Goal: Information Seeking & Learning: Learn about a topic

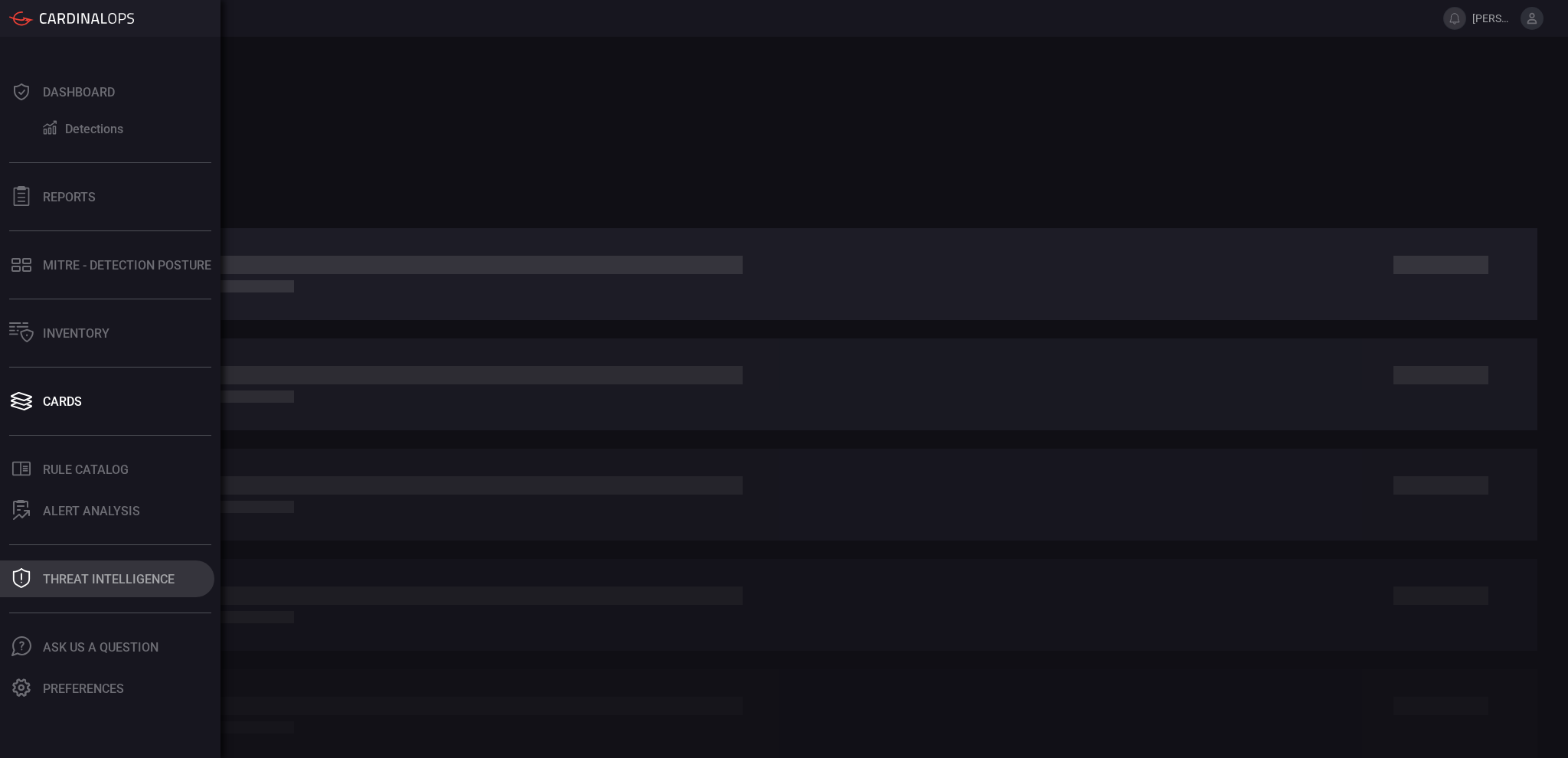
click at [120, 592] on button "Threat Intelligence" at bounding box center [107, 579] width 214 height 36
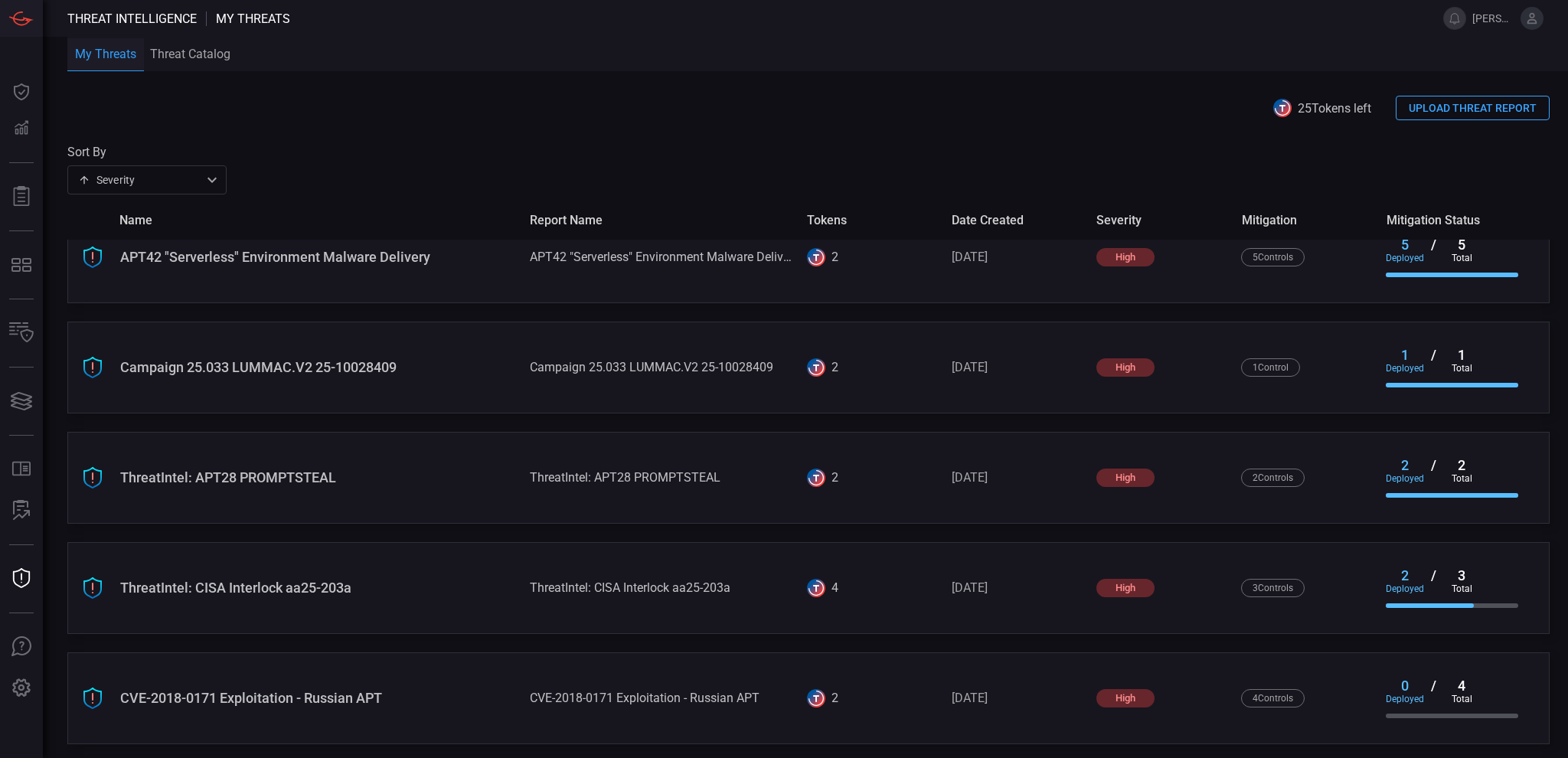
scroll to position [803, 0]
click at [340, 697] on div "CVE-2018-0171 Exploitation - Russian APT" at bounding box center [319, 695] width 398 height 16
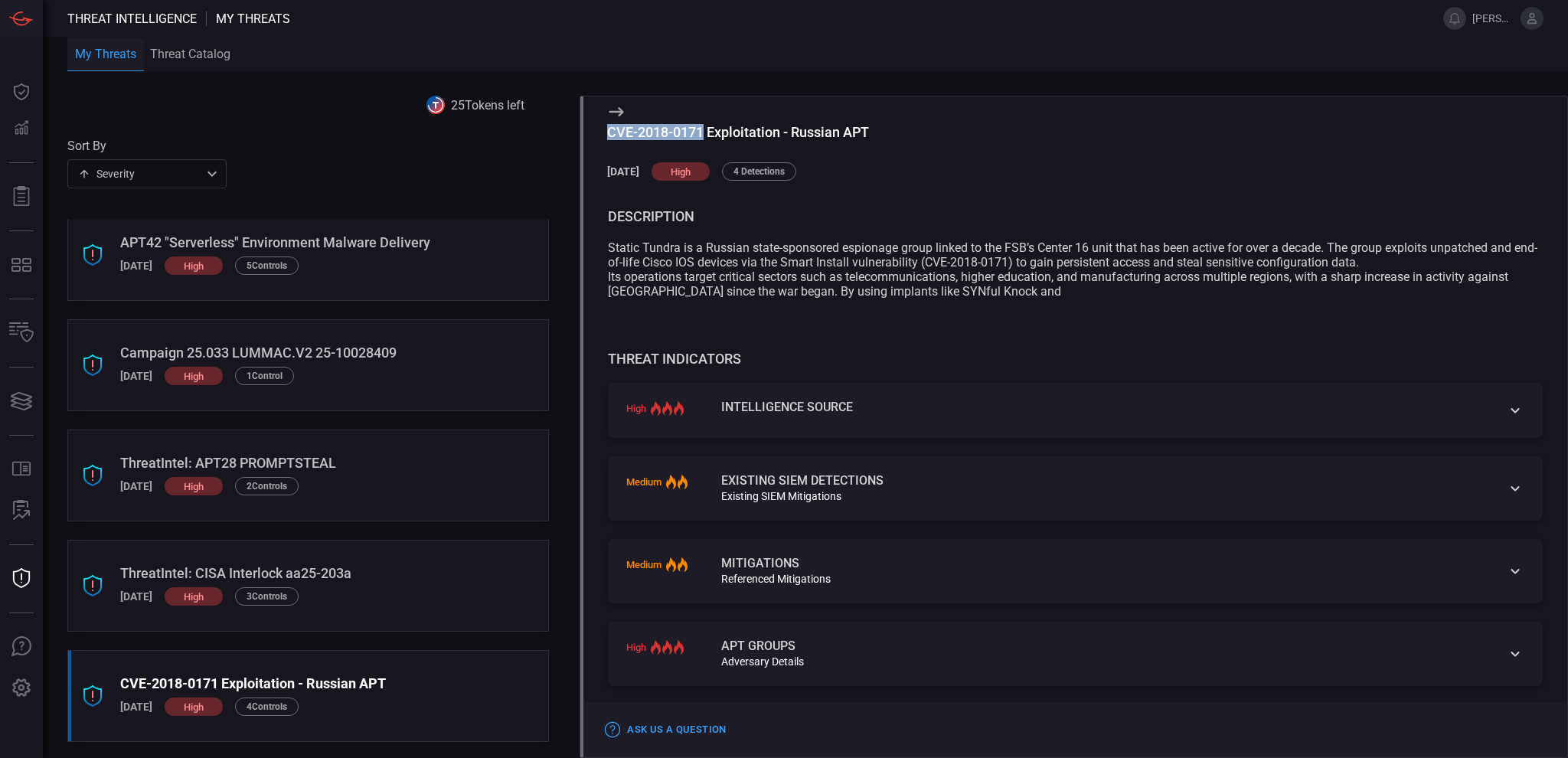
drag, startPoint x: 607, startPoint y: 133, endPoint x: 703, endPoint y: 131, distance: 96.0
click at [703, 131] on div "CVE-2018-0171 Exploitation - Russian APT" at bounding box center [1087, 132] width 960 height 16
copy div "CVE-2018-0171"
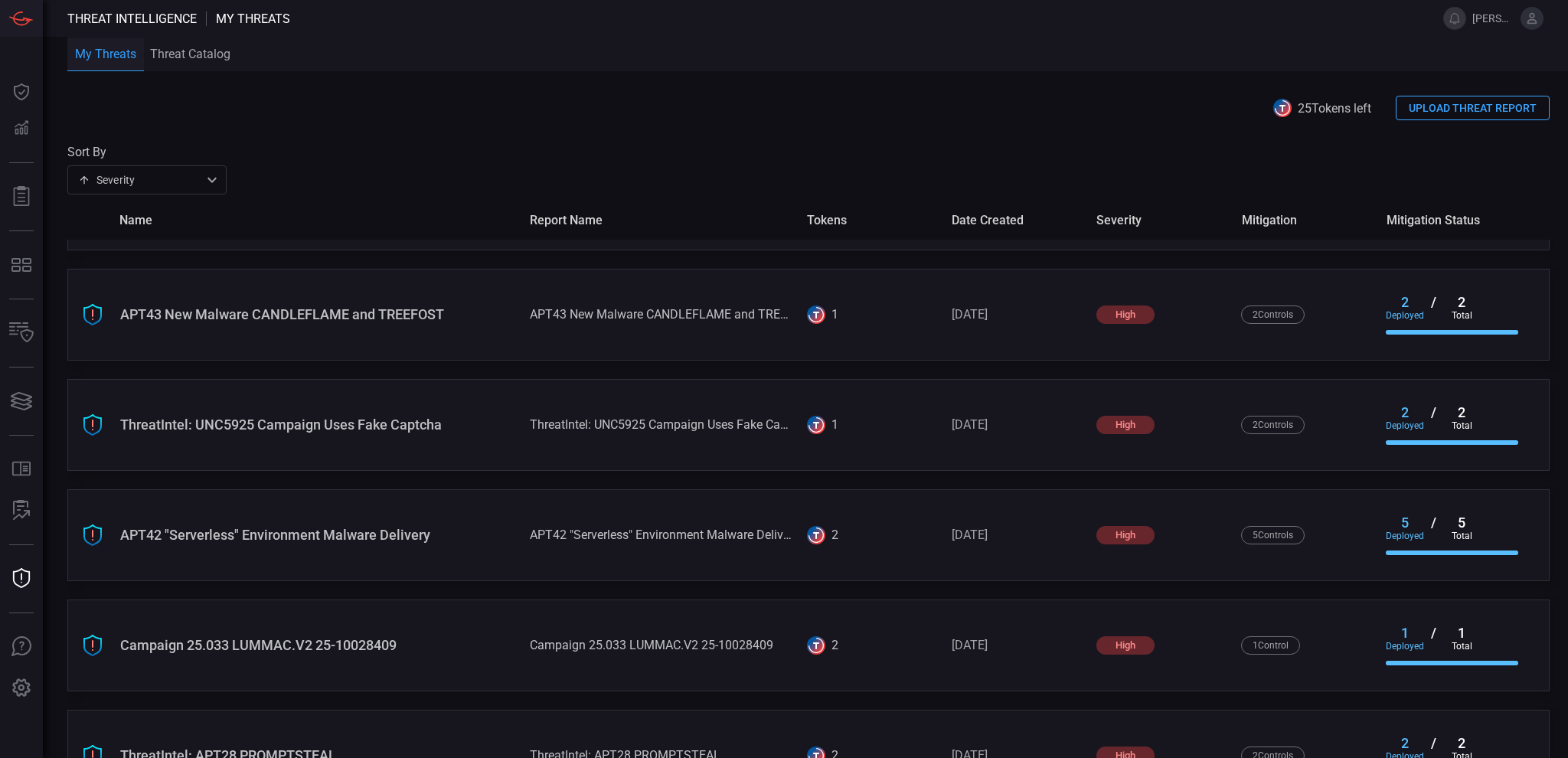
scroll to position [803, 0]
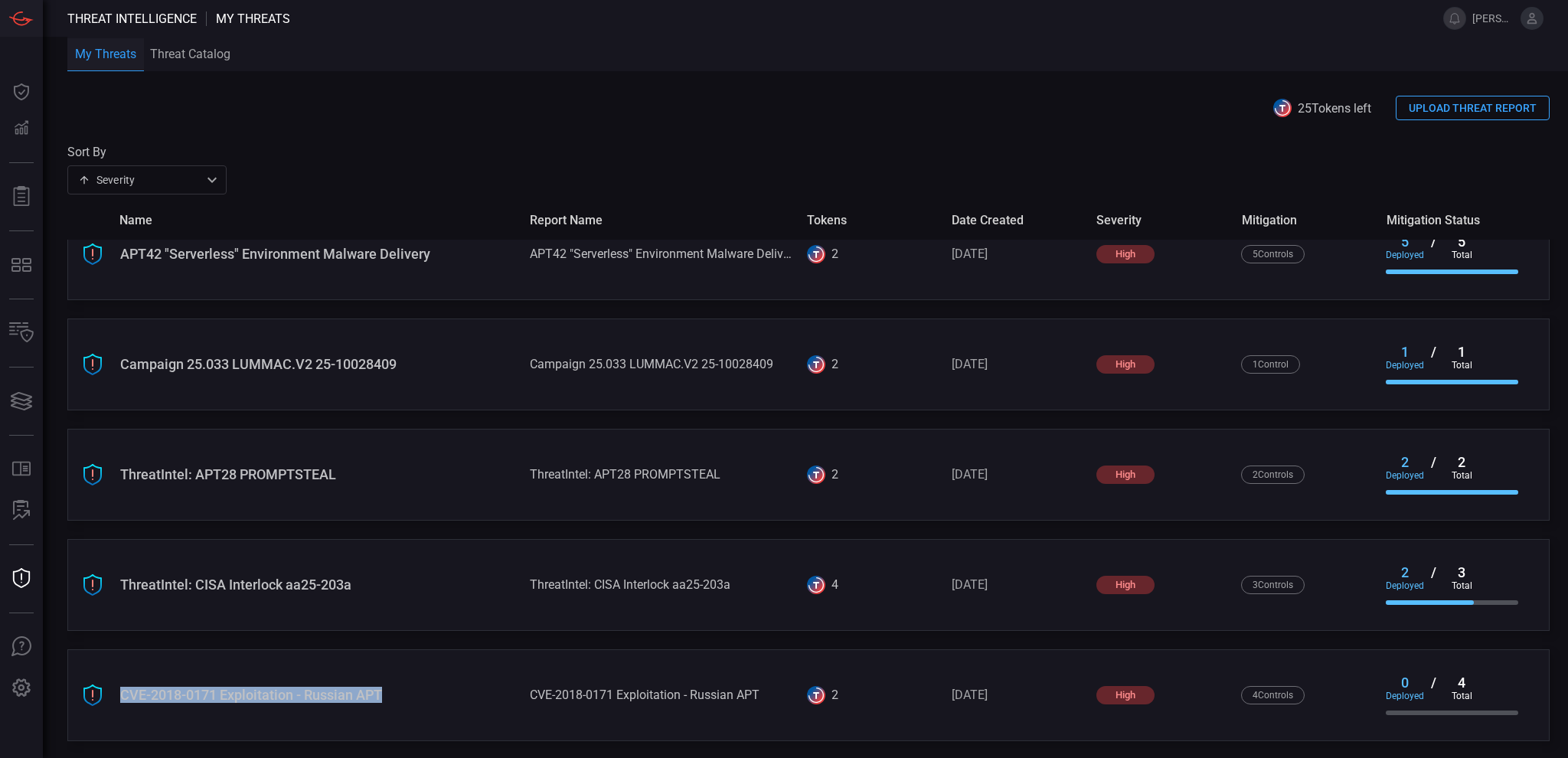
drag, startPoint x: 394, startPoint y: 690, endPoint x: 121, endPoint y: 696, distance: 273.1
click at [121, 696] on div "CVE-2018-0171 Exploitation - Russian APT" at bounding box center [319, 695] width 398 height 16
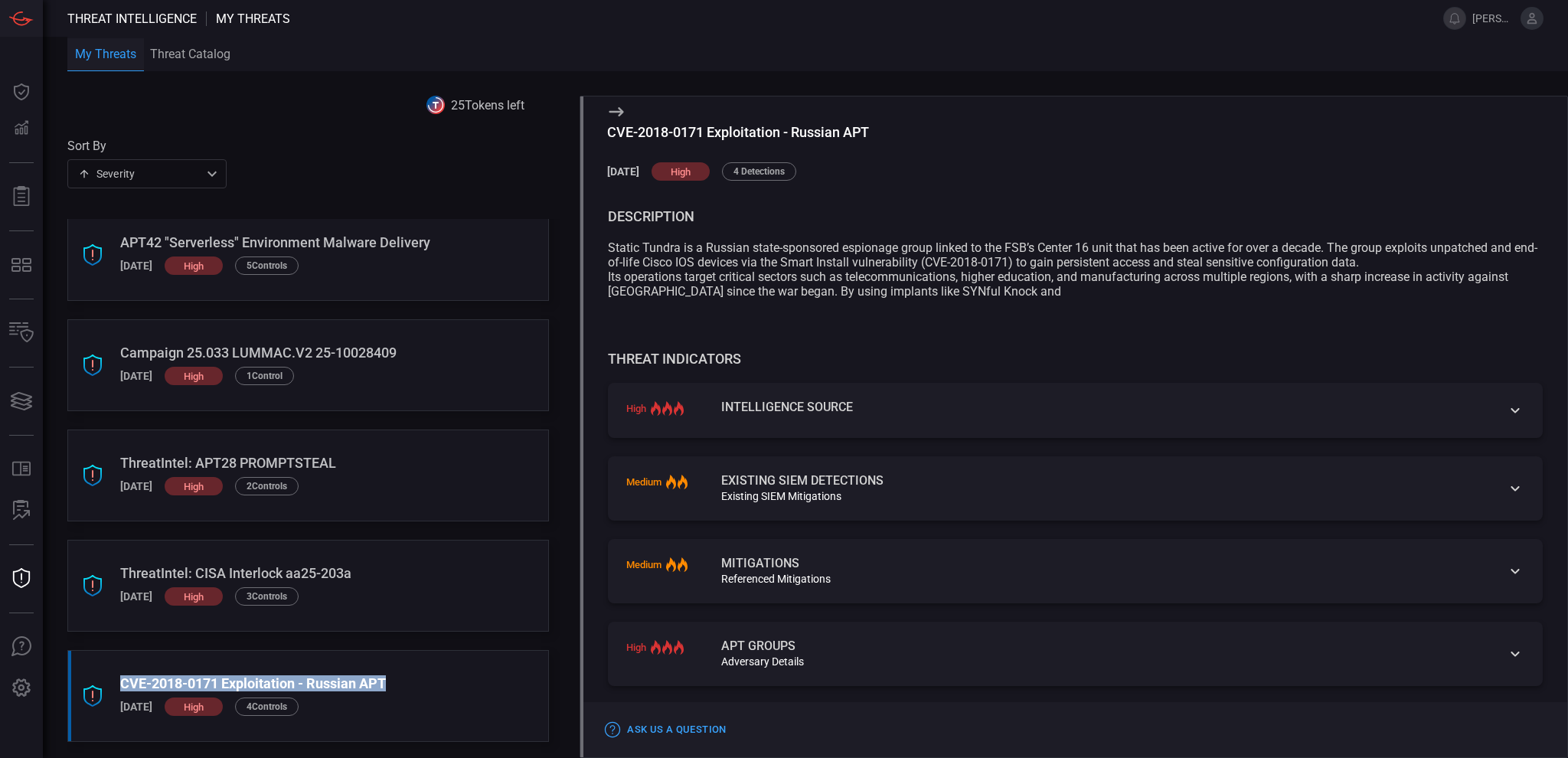
drag, startPoint x: 392, startPoint y: 684, endPoint x: 115, endPoint y: 682, distance: 277.0
click at [115, 682] on div "CVE-2018-0171 Exploitation - Russian APT [DATE] high 4 Control s" at bounding box center [308, 696] width 482 height 92
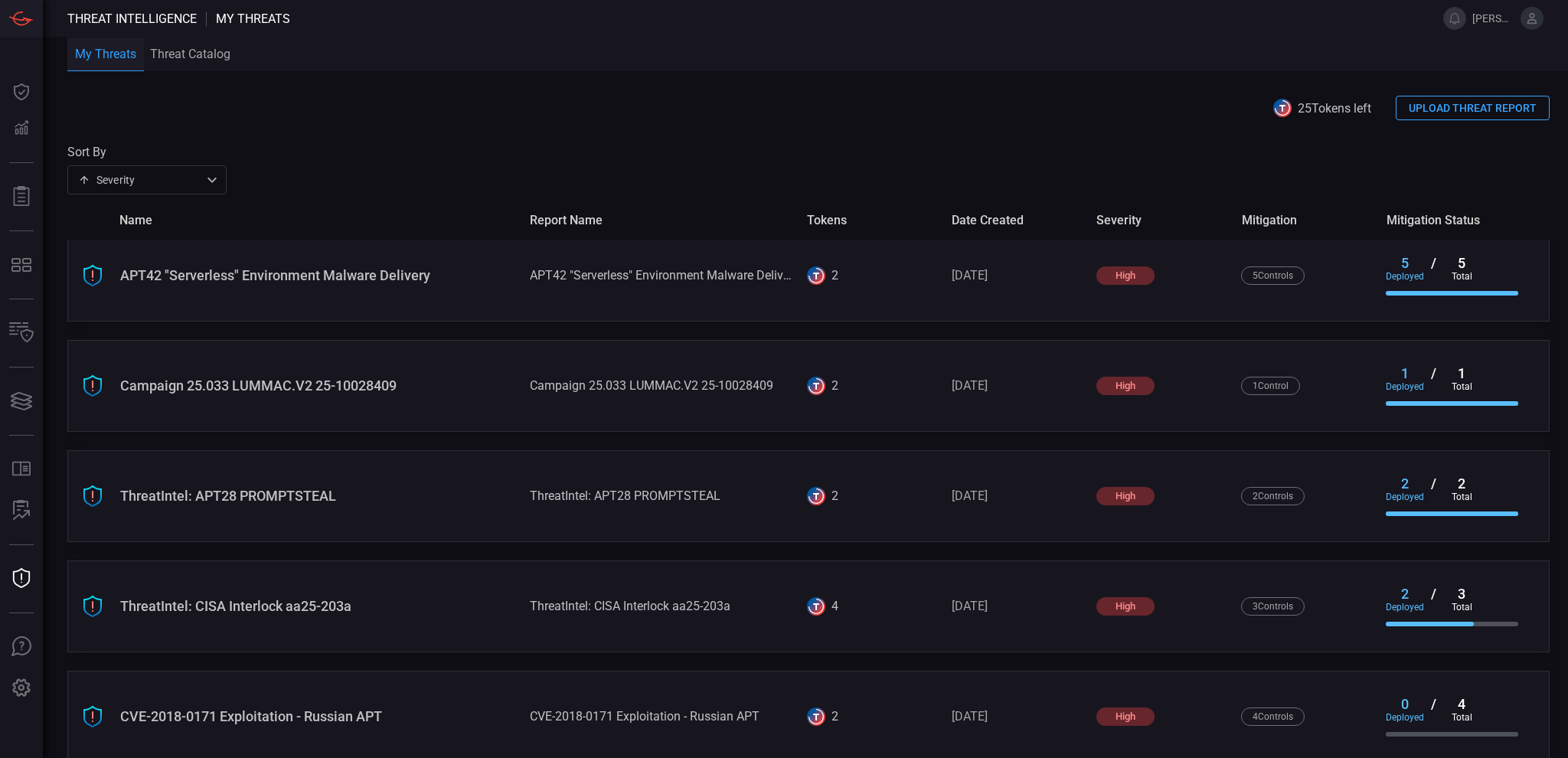
scroll to position [803, 0]
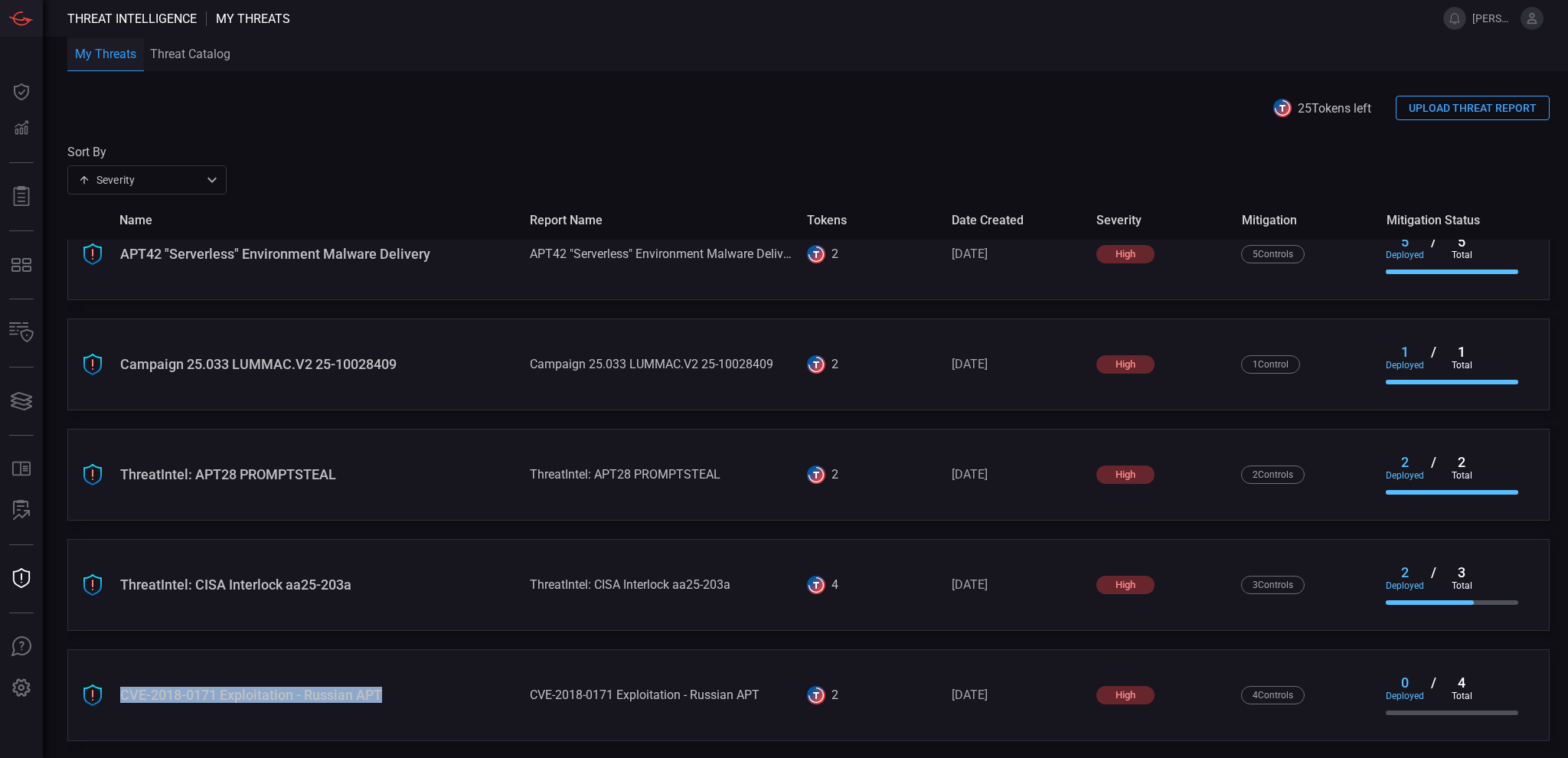
drag, startPoint x: 114, startPoint y: 693, endPoint x: 382, endPoint y: 698, distance: 268.0
click at [382, 698] on div "CVE-2018-0171 Exploitation - Russian APT CVE-2018-0171 Exploitation - Russian A…" at bounding box center [808, 695] width 1482 height 92
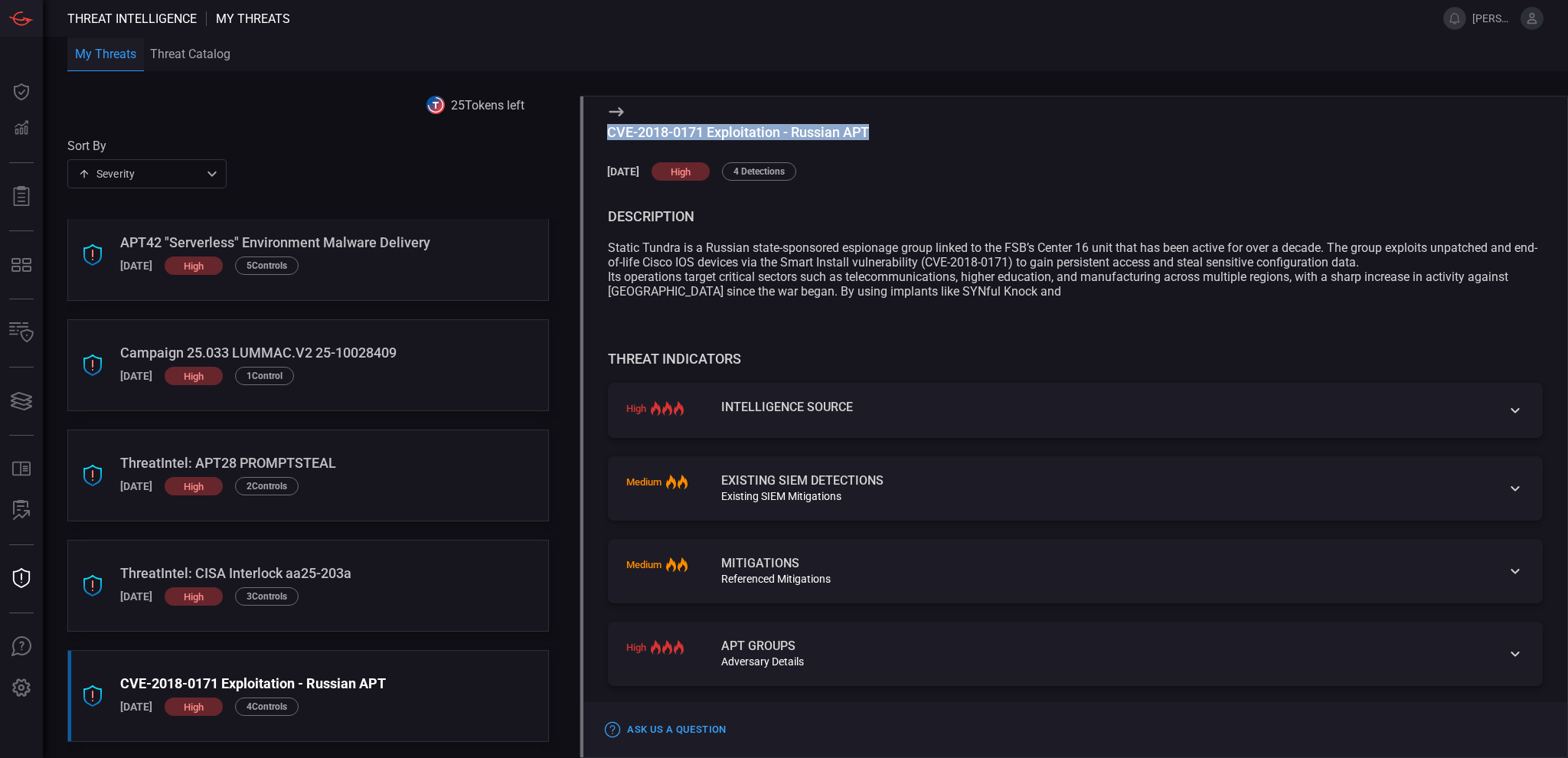
drag, startPoint x: 878, startPoint y: 128, endPoint x: 606, endPoint y: 132, distance: 272.0
click at [607, 132] on div "CVE-2018-0171 Exploitation - Russian APT" at bounding box center [1087, 132] width 960 height 16
copy div "CVE-2018-0171 Exploitation - Russian APT"
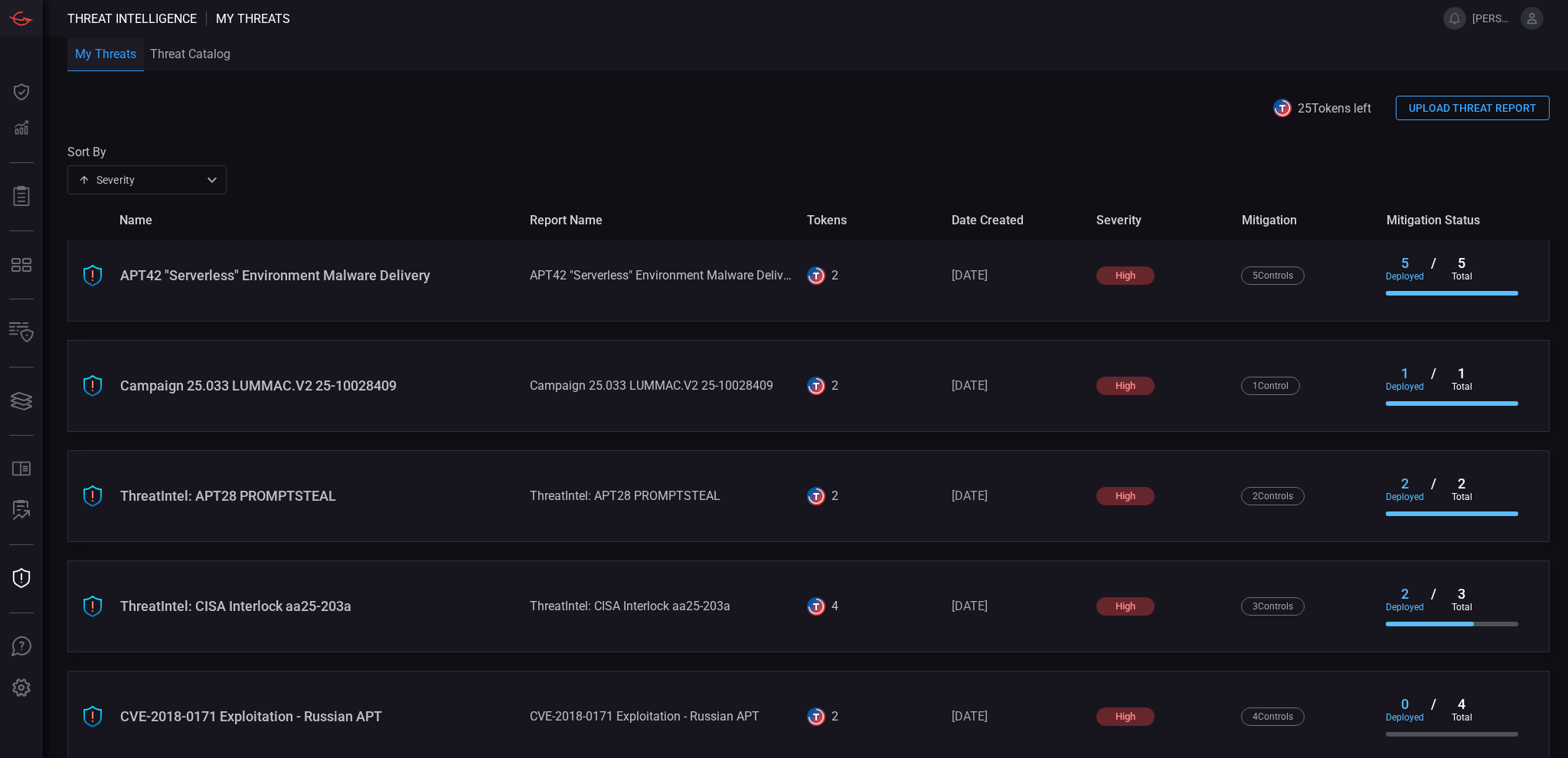
scroll to position [803, 0]
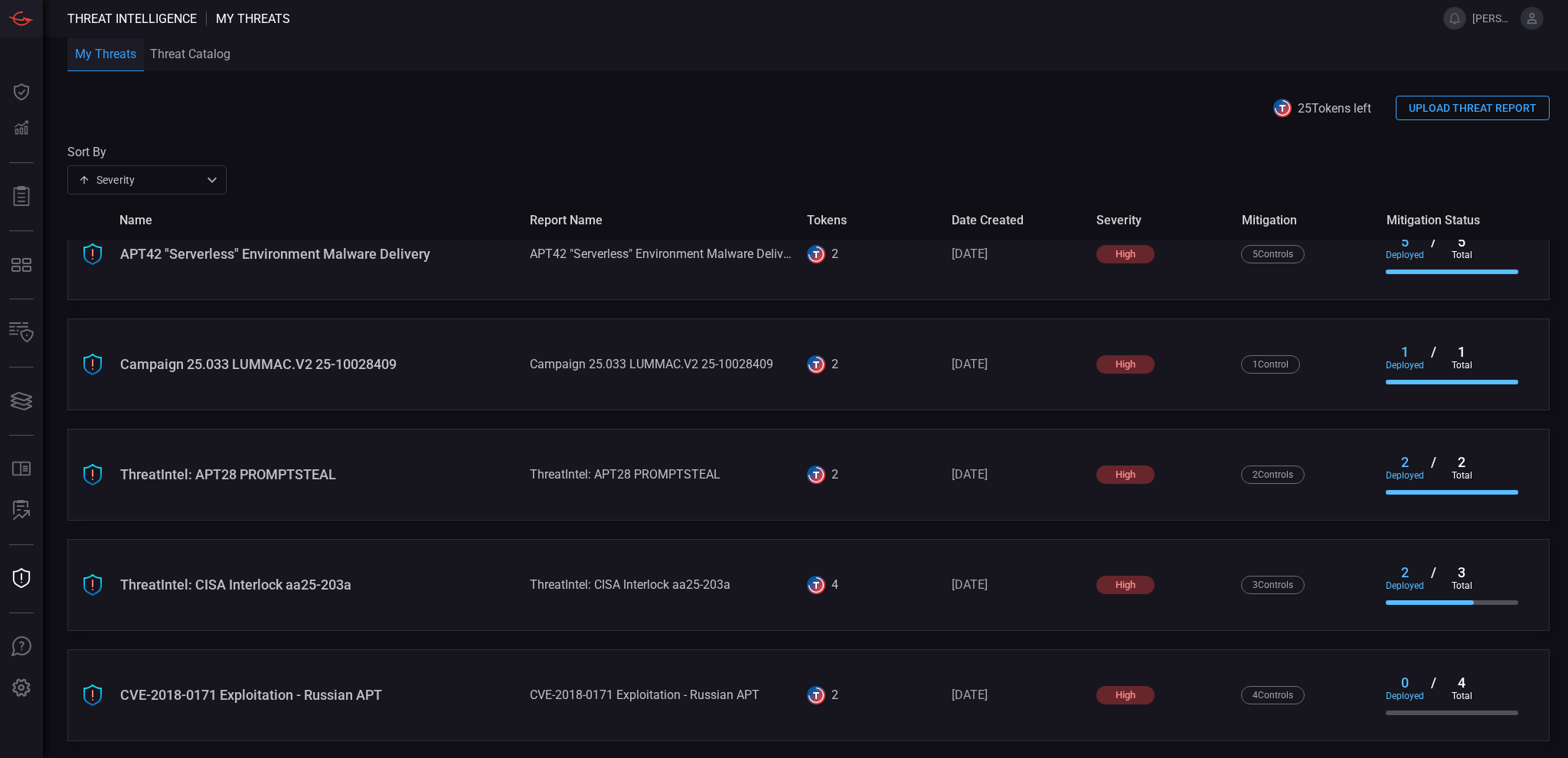
click at [236, 687] on div "CVE-2018-0171 Exploitation - Russian APT" at bounding box center [319, 695] width 398 height 16
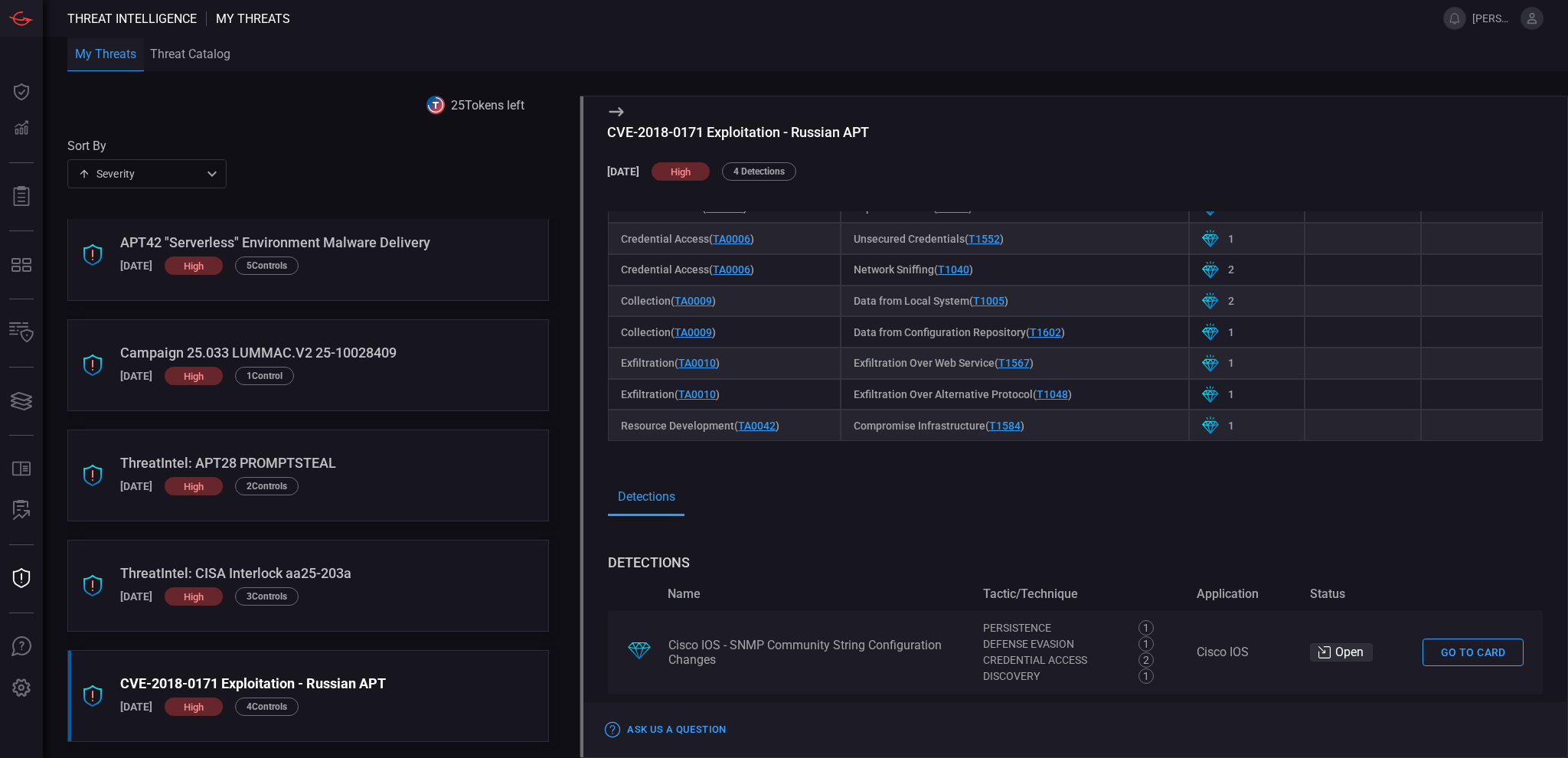
scroll to position [959, 0]
